Goal: Information Seeking & Learning: Find specific fact

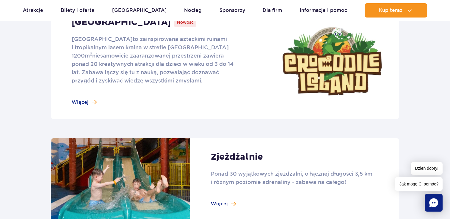
scroll to position [357, 0]
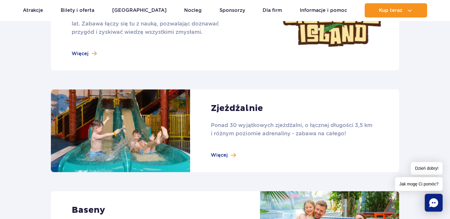
click at [222, 156] on link at bounding box center [225, 131] width 348 height 83
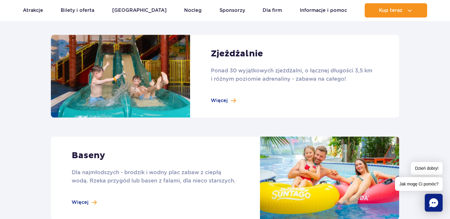
scroll to position [476, 0]
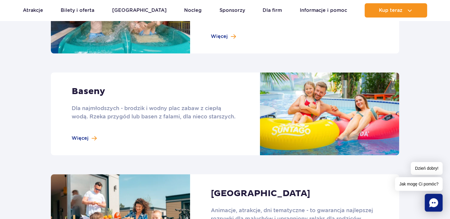
click at [82, 139] on link at bounding box center [225, 114] width 348 height 83
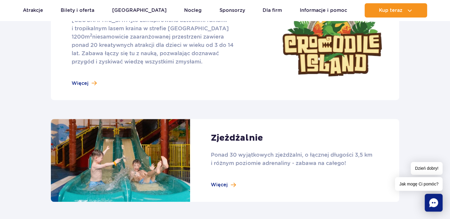
scroll to position [238, 0]
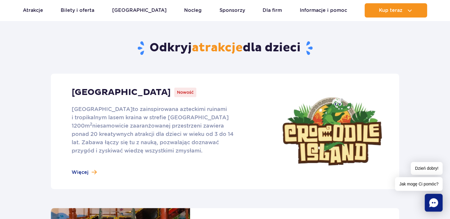
click at [82, 173] on link at bounding box center [225, 132] width 348 height 116
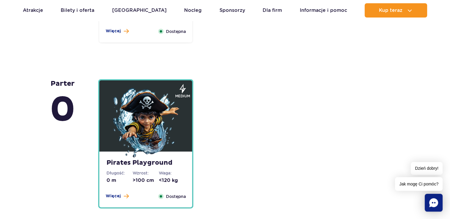
scroll to position [1517, 0]
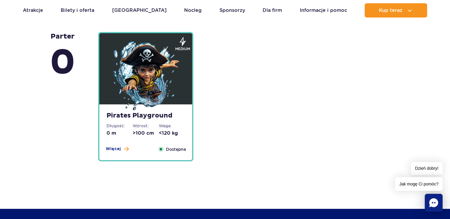
click at [154, 117] on strong "Pirates Playground" at bounding box center [145, 116] width 79 height 8
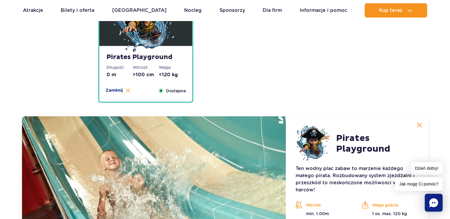
scroll to position [1656, 0]
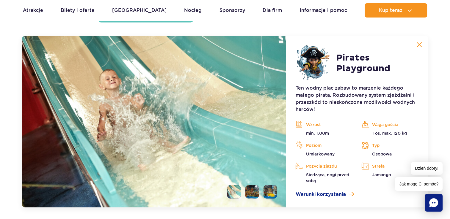
click at [253, 195] on li at bounding box center [251, 192] width 13 height 13
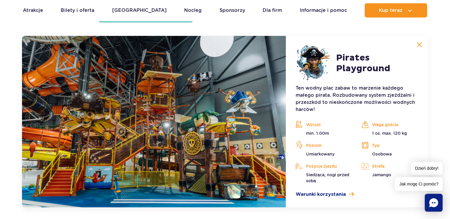
click at [269, 193] on li at bounding box center [270, 192] width 13 height 13
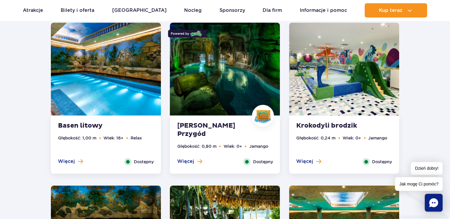
scroll to position [565, 0]
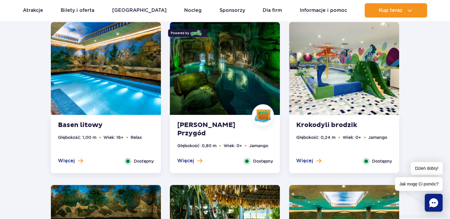
click at [325, 127] on strong "Krokodyli brodzik" at bounding box center [332, 125] width 72 height 8
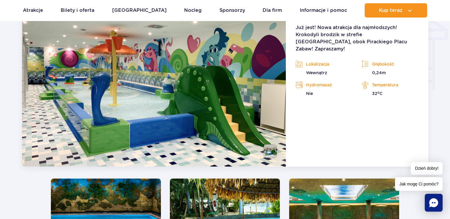
scroll to position [716, 0]
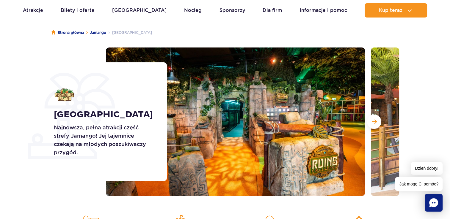
scroll to position [59, 0]
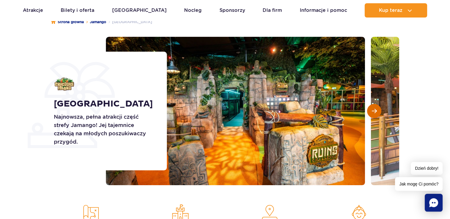
click at [375, 111] on span "Następny slajd" at bounding box center [374, 111] width 5 height 5
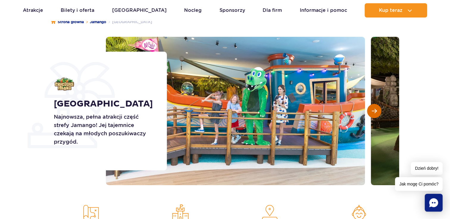
click at [375, 111] on span "Następny slajd" at bounding box center [374, 111] width 5 height 5
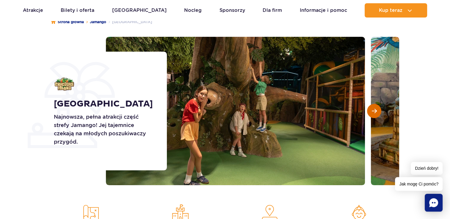
scroll to position [0, 0]
click at [375, 111] on span "Następny slajd" at bounding box center [374, 111] width 5 height 5
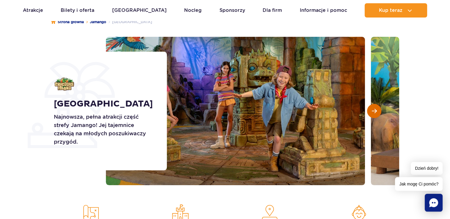
click at [375, 111] on span "Następny slajd" at bounding box center [374, 111] width 5 height 5
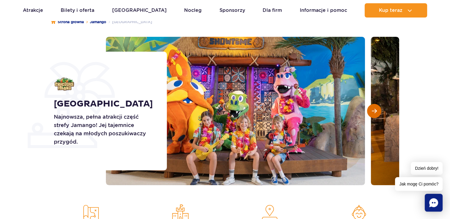
click at [375, 111] on span "Następny slajd" at bounding box center [374, 111] width 5 height 5
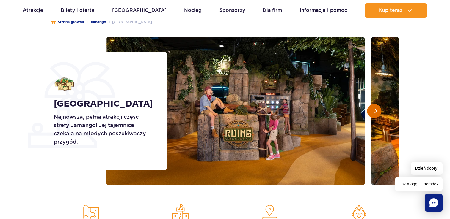
click at [375, 111] on span "Następny slajd" at bounding box center [374, 111] width 5 height 5
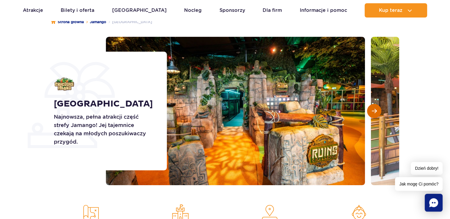
click at [375, 111] on span "Następny slajd" at bounding box center [374, 111] width 5 height 5
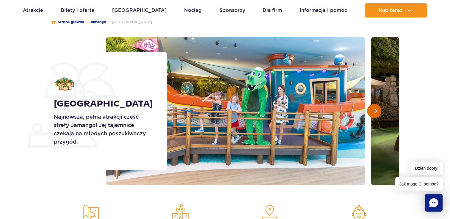
click at [375, 111] on span "Następny slajd" at bounding box center [374, 111] width 5 height 5
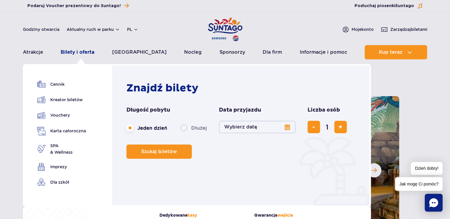
click at [81, 52] on link "Bilety i oferta" at bounding box center [78, 52] width 34 height 14
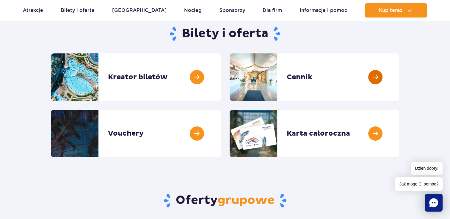
click at [399, 77] on link at bounding box center [399, 78] width 0 height 48
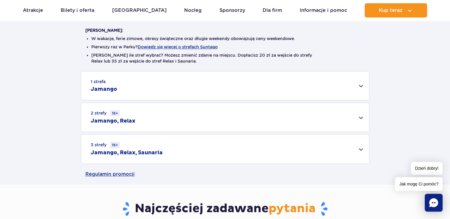
scroll to position [119, 0]
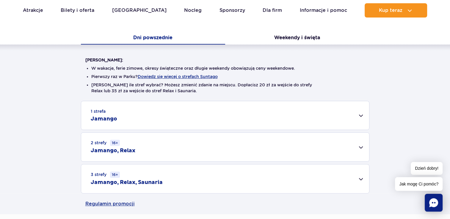
click at [361, 116] on div "1 strefa Jamango" at bounding box center [225, 115] width 288 height 29
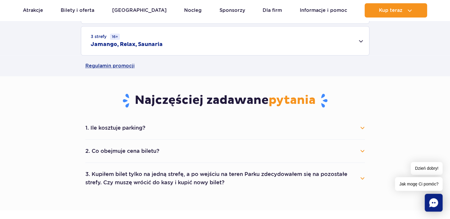
scroll to position [476, 0]
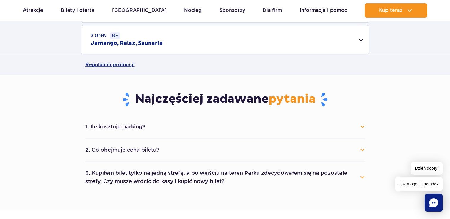
click at [363, 127] on button "1. Ile kosztuje parking?" at bounding box center [225, 126] width 280 height 13
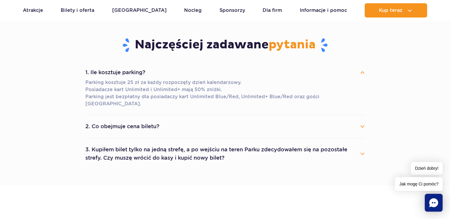
scroll to position [535, 0]
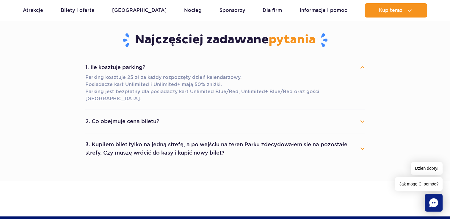
click at [362, 115] on button "2. Co obejmuje cena biletu?" at bounding box center [225, 121] width 280 height 13
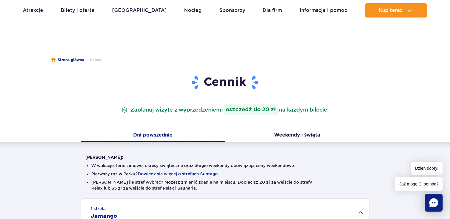
scroll to position [0, 0]
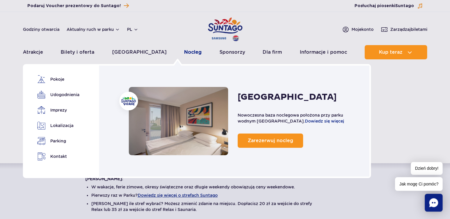
click at [184, 52] on link "Nocleg" at bounding box center [193, 52] width 18 height 14
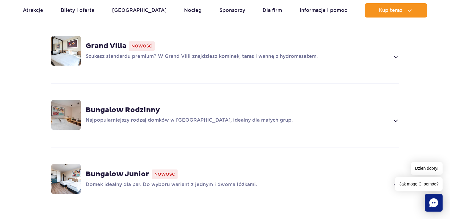
scroll to position [506, 0]
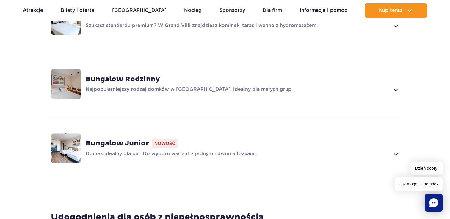
click at [393, 153] on span at bounding box center [395, 154] width 7 height 7
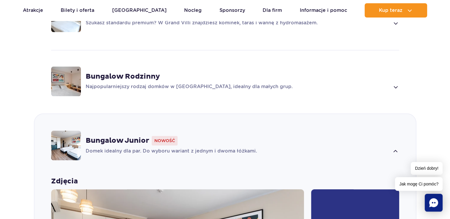
scroll to position [419, 0]
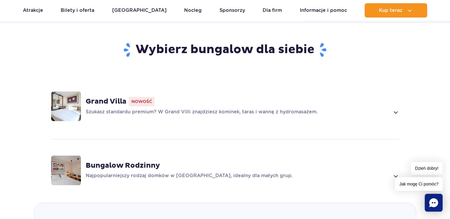
click at [393, 174] on span at bounding box center [395, 176] width 7 height 7
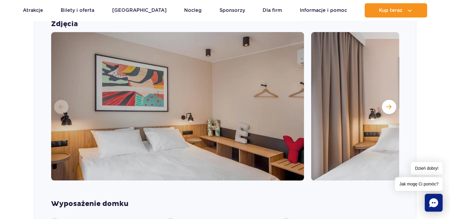
scroll to position [627, 0]
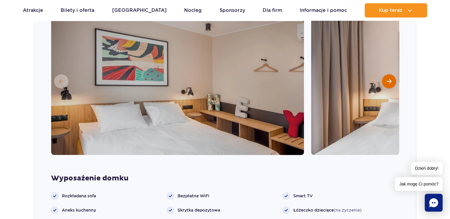
click at [389, 81] on span "Następny slajd" at bounding box center [388, 81] width 5 height 5
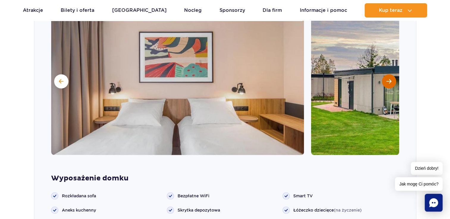
click at [389, 81] on span "Następny slajd" at bounding box center [388, 81] width 5 height 5
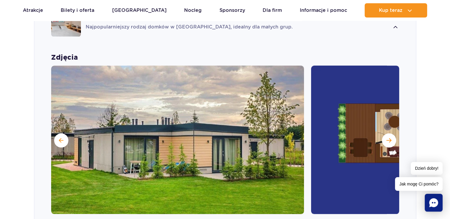
scroll to position [568, 0]
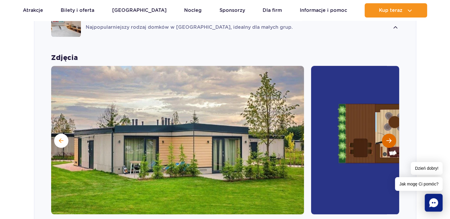
click at [388, 140] on span "Następny slajd" at bounding box center [388, 140] width 5 height 5
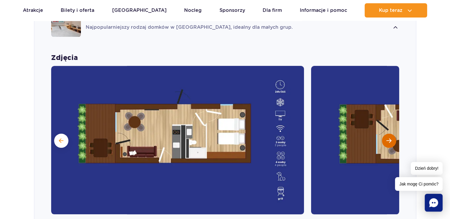
click at [388, 140] on span "Następny slajd" at bounding box center [388, 140] width 5 height 5
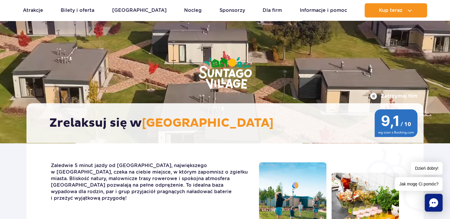
scroll to position [0, 0]
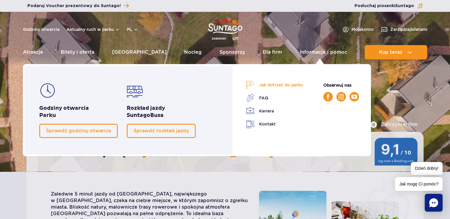
click at [278, 84] on link "Jak dotrzeć do parku" at bounding box center [274, 85] width 57 height 8
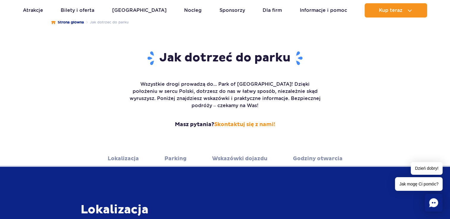
scroll to position [59, 0]
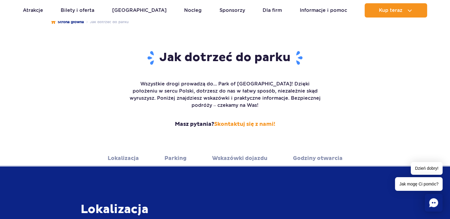
click at [114, 151] on link "Lokalizacja" at bounding box center [123, 158] width 31 height 16
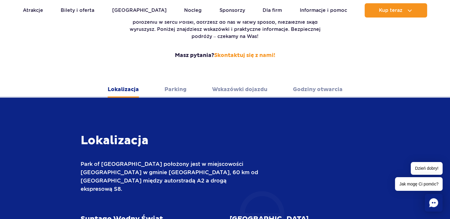
scroll to position [203, 0]
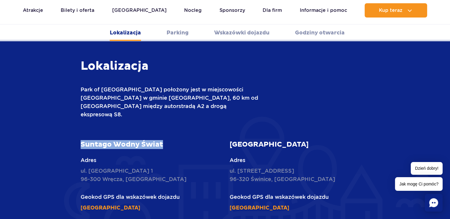
drag, startPoint x: 81, startPoint y: 127, endPoint x: 177, endPoint y: 126, distance: 95.8
click at [177, 140] on article "Suntago Wodny Świat Adres ul. [STREET_ADDRESS] Geokod GPS dla wskazówek dojazdu…" at bounding box center [151, 176] width 140 height 72
drag, startPoint x: 177, startPoint y: 126, endPoint x: 139, endPoint y: 130, distance: 38.3
copy strong "Suntago Wodny Świat"
